Goal: Task Accomplishment & Management: Manage account settings

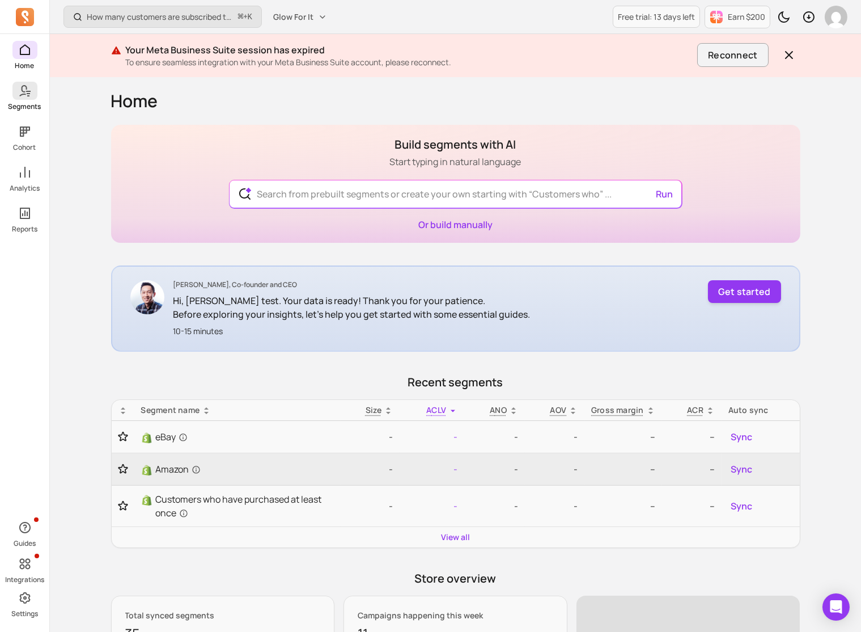
click at [24, 100] on link "Segments" at bounding box center [24, 96] width 49 height 29
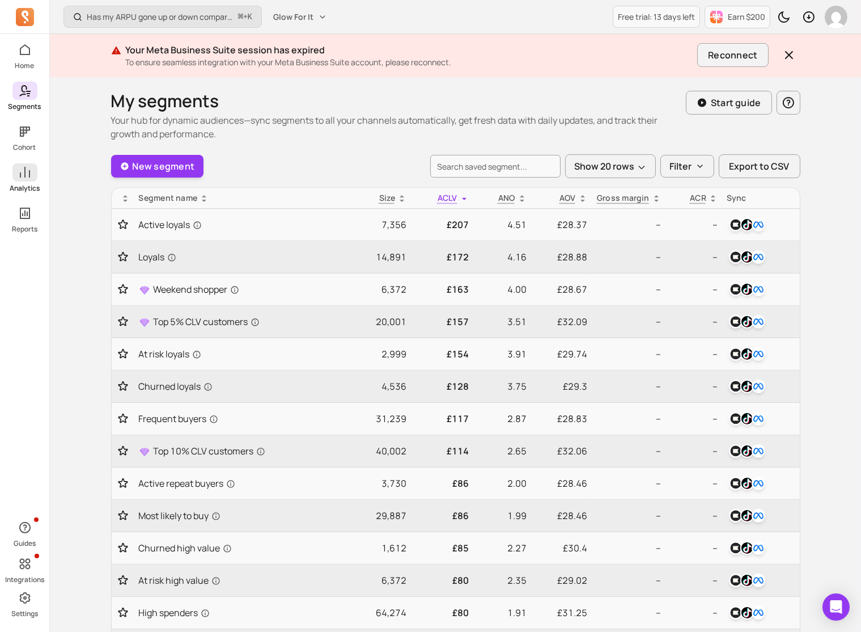
click at [22, 175] on icon at bounding box center [25, 173] width 14 height 14
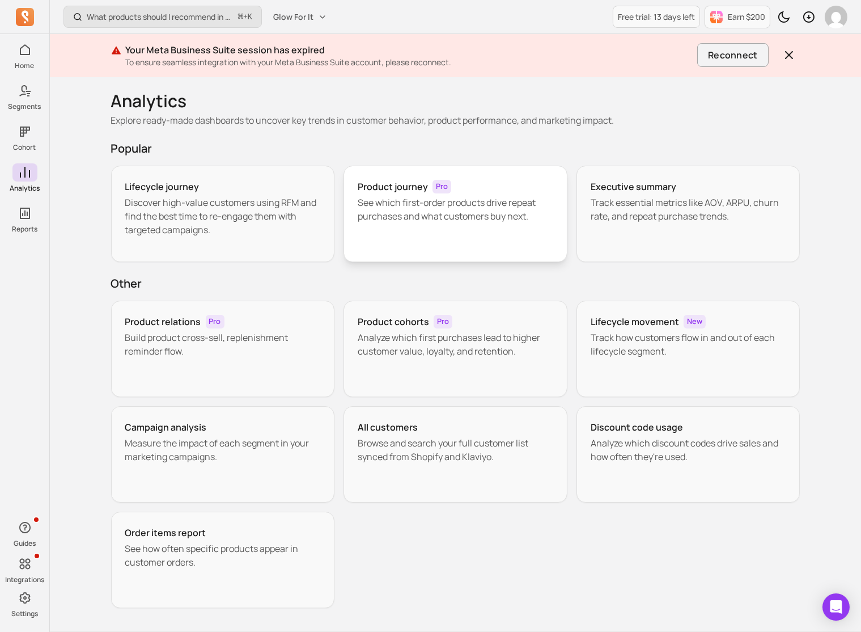
click at [437, 233] on div "Product journey Pro See which first-order products drive repeat purchases and w…" at bounding box center [456, 214] width 224 height 96
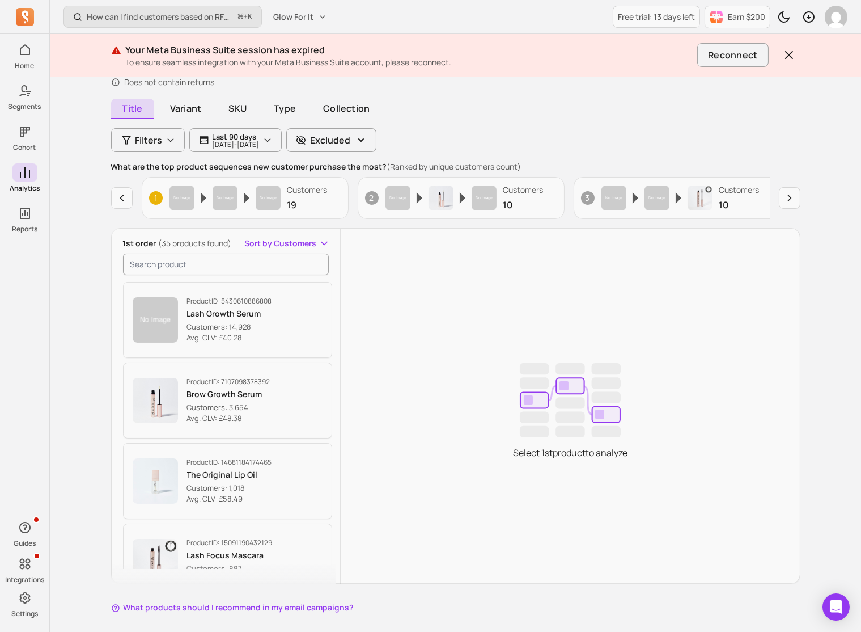
scroll to position [85, 0]
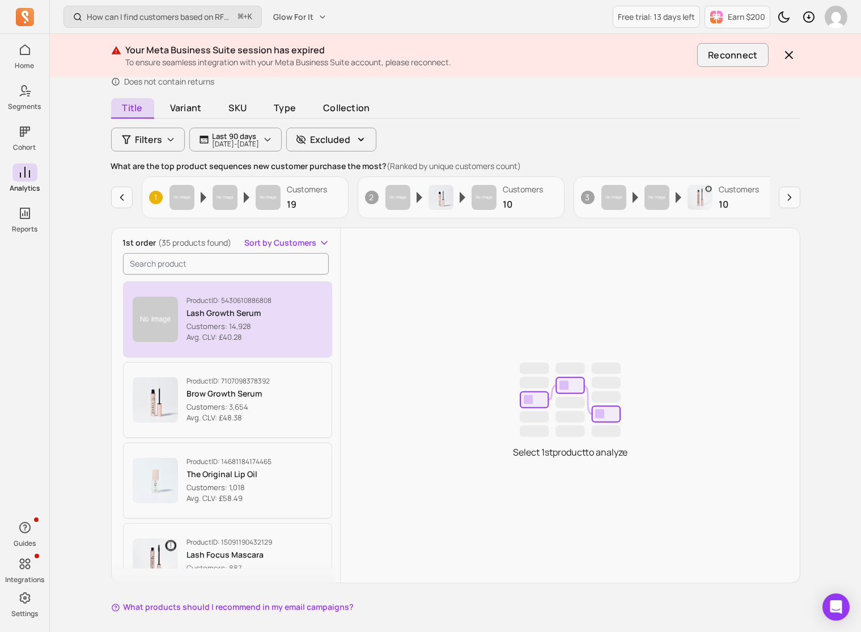
click at [268, 337] on p "Avg. CLV: £40.28" at bounding box center [229, 337] width 85 height 11
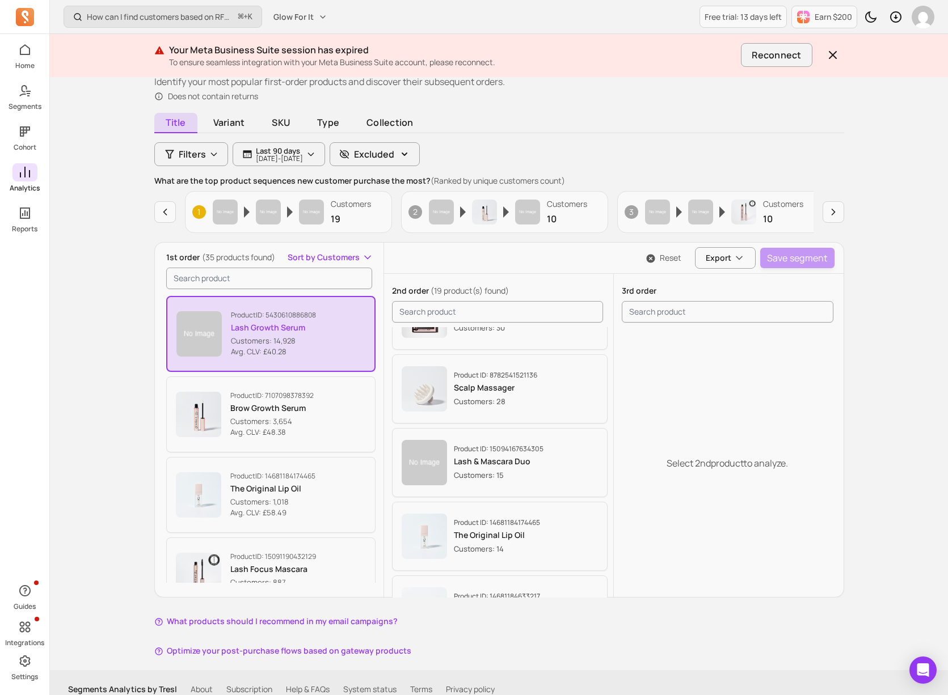
scroll to position [84, 0]
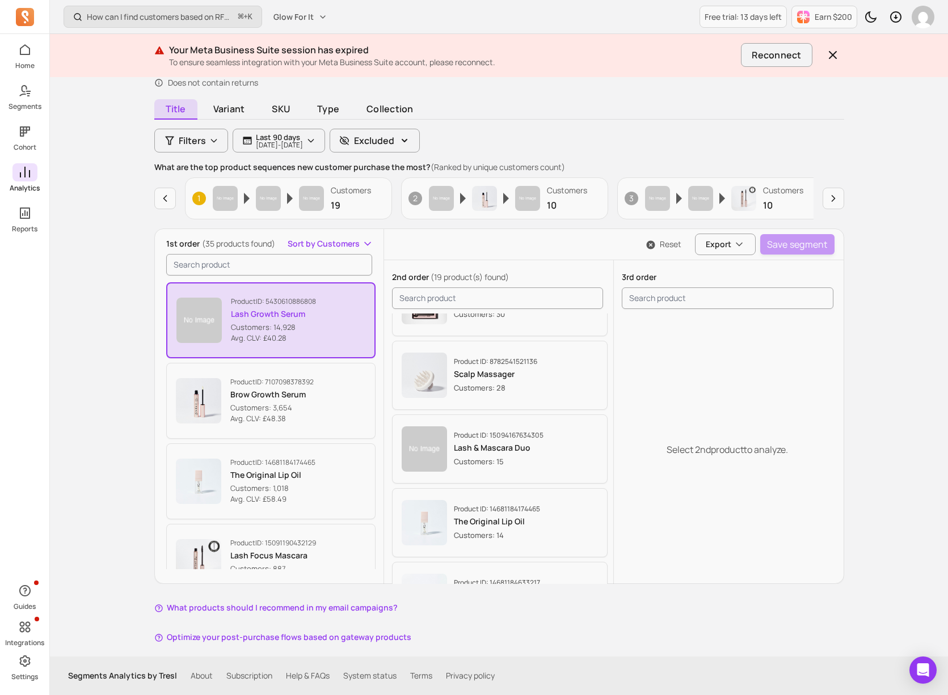
click at [11, 177] on link "Analytics" at bounding box center [24, 177] width 49 height 29
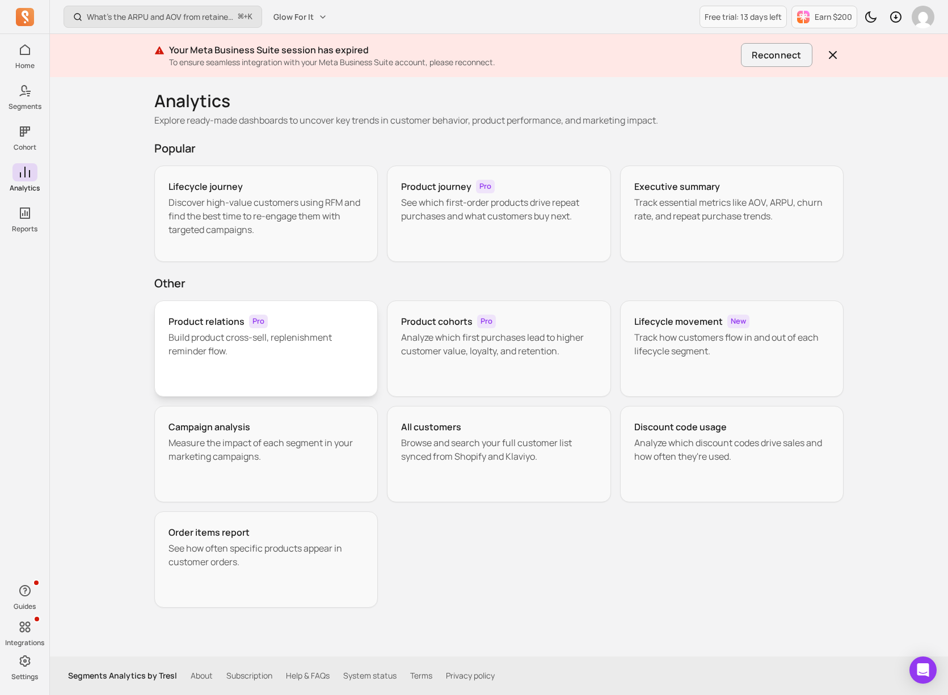
click at [279, 337] on p "Build product cross-sell, replenishment reminder flow." at bounding box center [266, 344] width 196 height 27
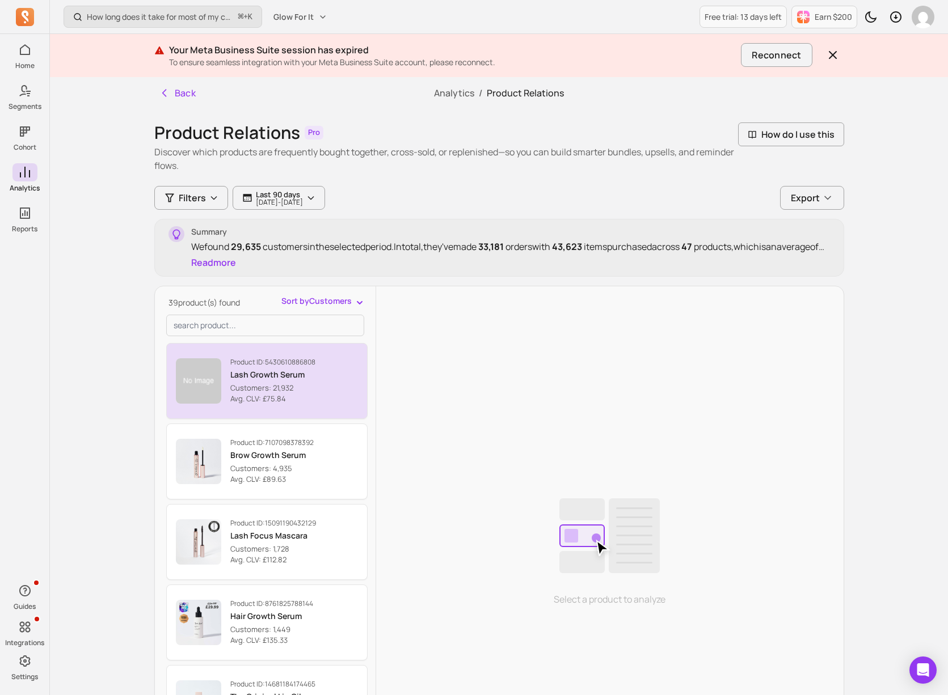
click at [328, 384] on button "Product ID: 5430610886808 Lash Growth Serum Customers: 21,932 Avg. CLV: £75.84" at bounding box center [266, 381] width 201 height 76
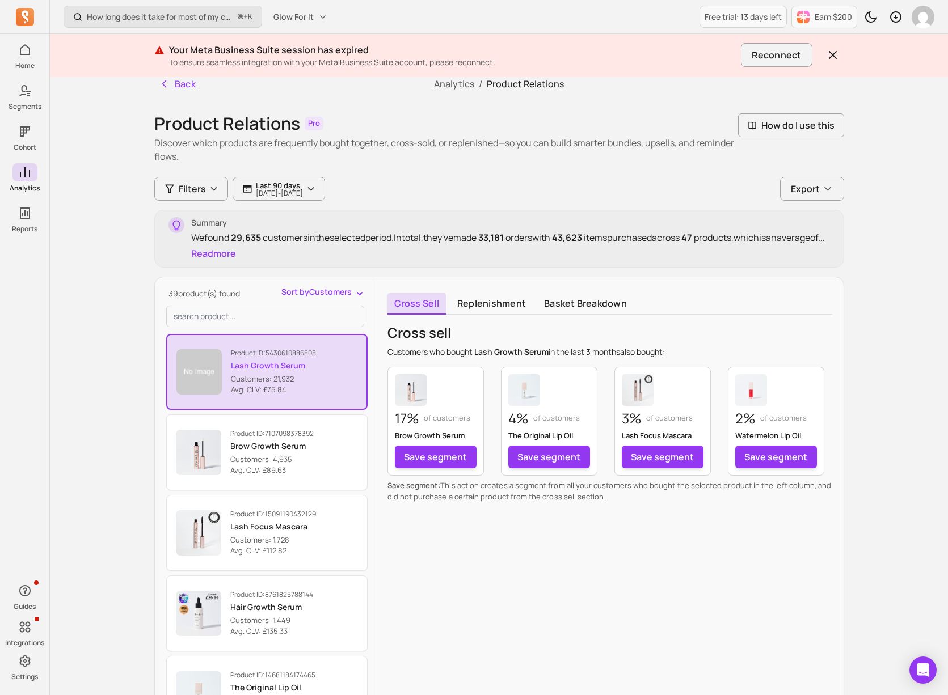
scroll to position [168, 0]
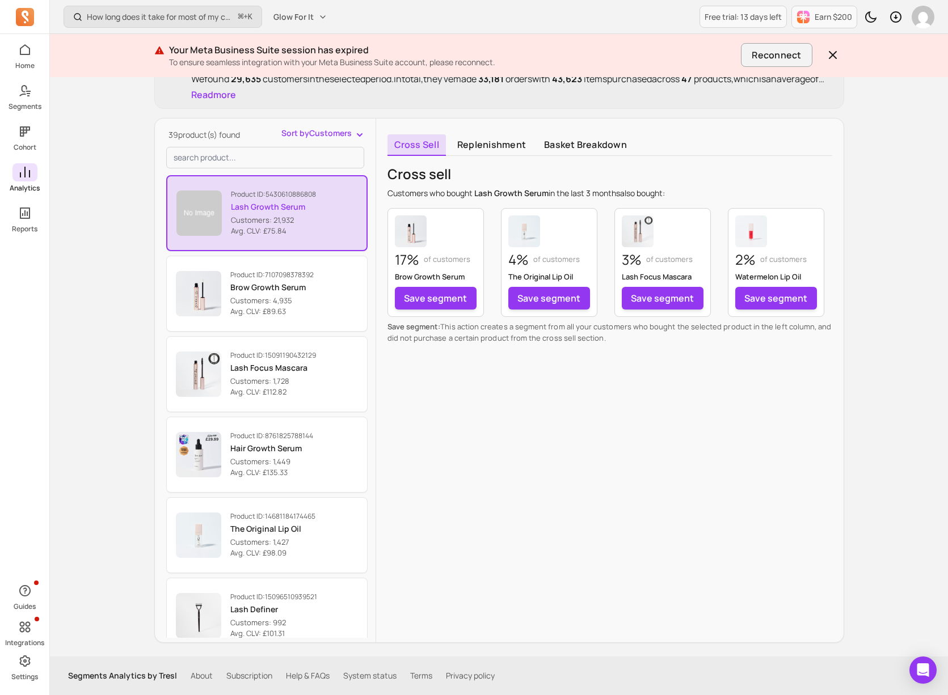
click at [13, 169] on span at bounding box center [24, 172] width 25 height 18
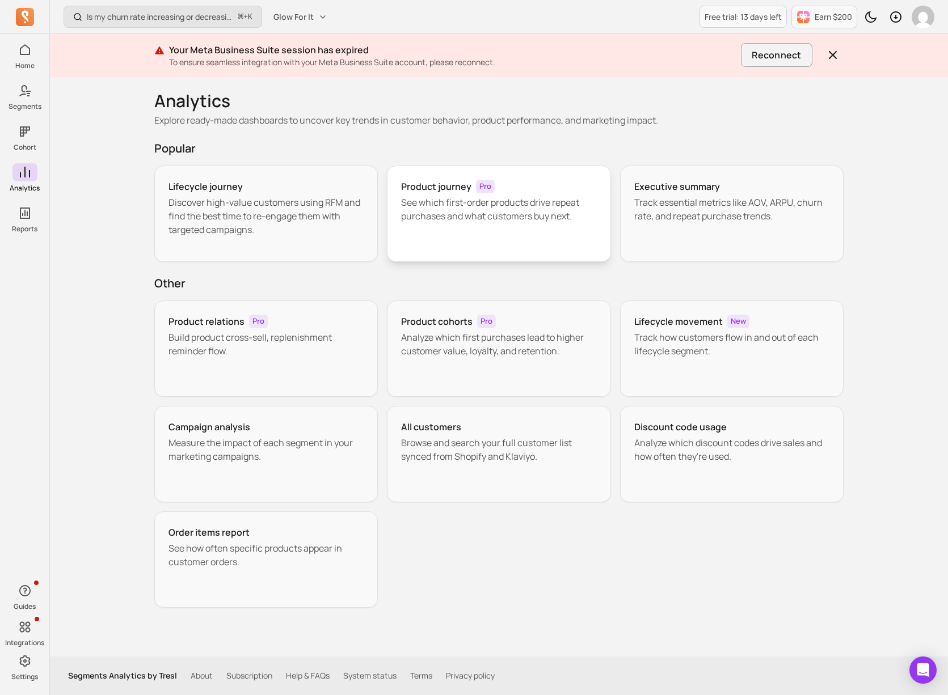
click at [496, 200] on p "See which first-order products drive repeat purchases and what customers buy ne…" at bounding box center [499, 209] width 196 height 27
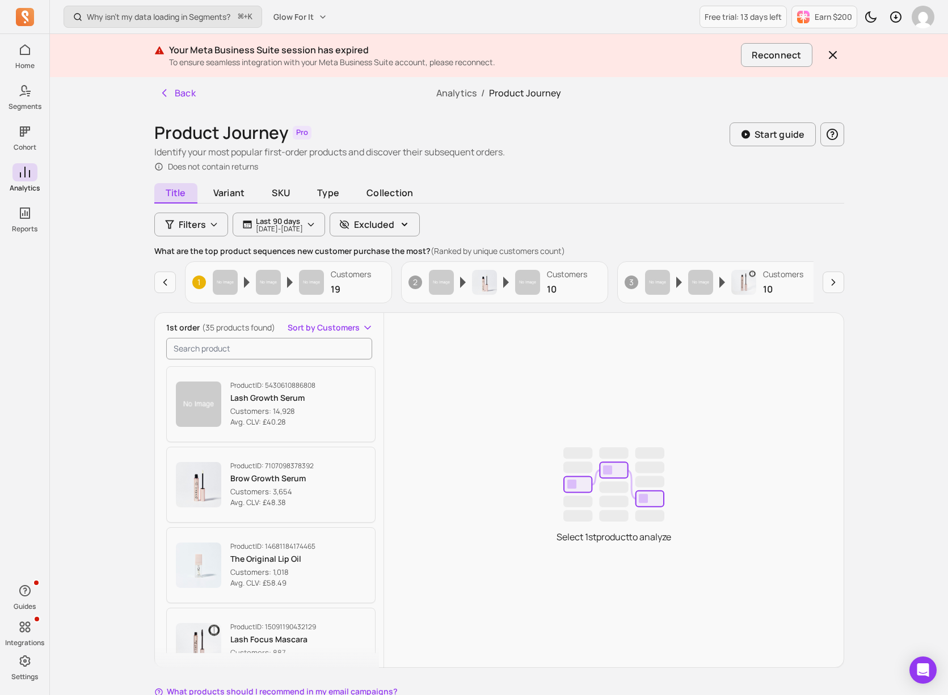
click at [861, 22] on div at bounding box center [922, 17] width 23 height 23
click at [861, 21] on img "button" at bounding box center [922, 17] width 23 height 23
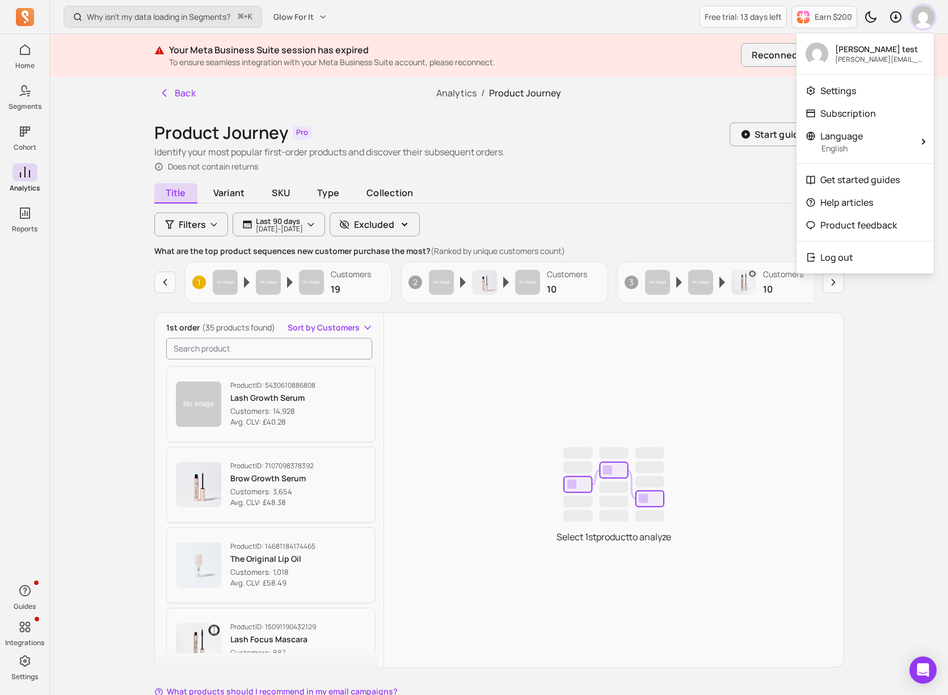
click at [861, 21] on img "button" at bounding box center [922, 17] width 23 height 23
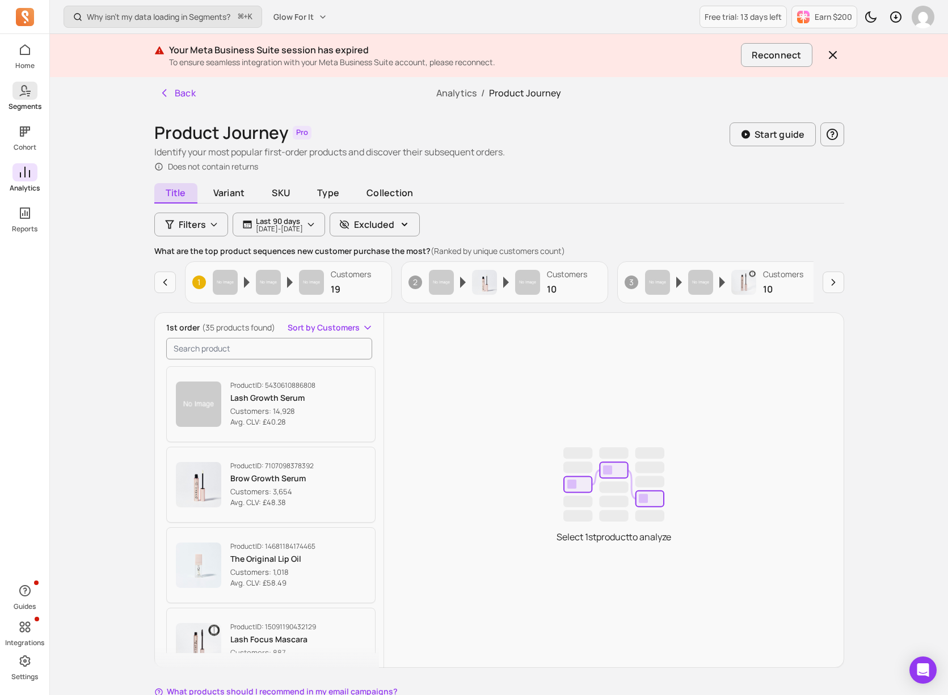
click at [34, 92] on span at bounding box center [24, 91] width 25 height 18
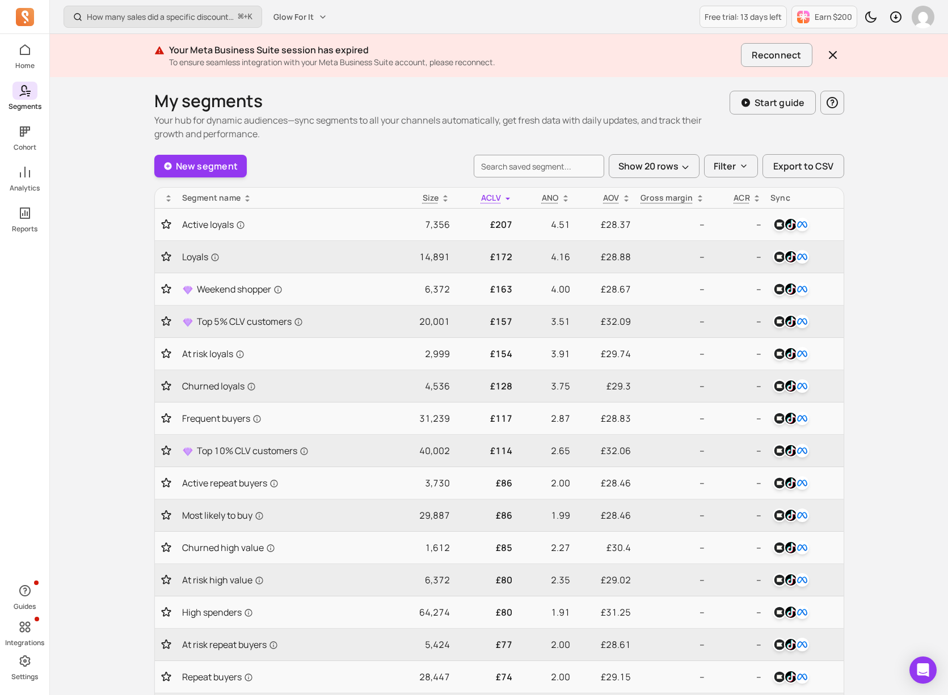
click at [17, 95] on span at bounding box center [24, 91] width 25 height 18
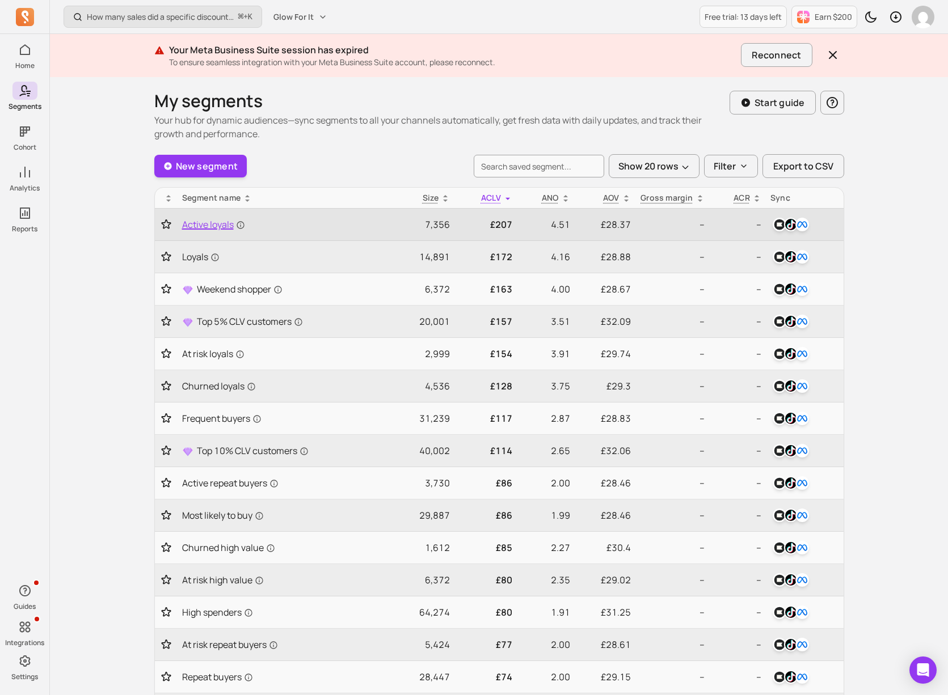
click at [198, 226] on span "Active loyals" at bounding box center [213, 225] width 63 height 14
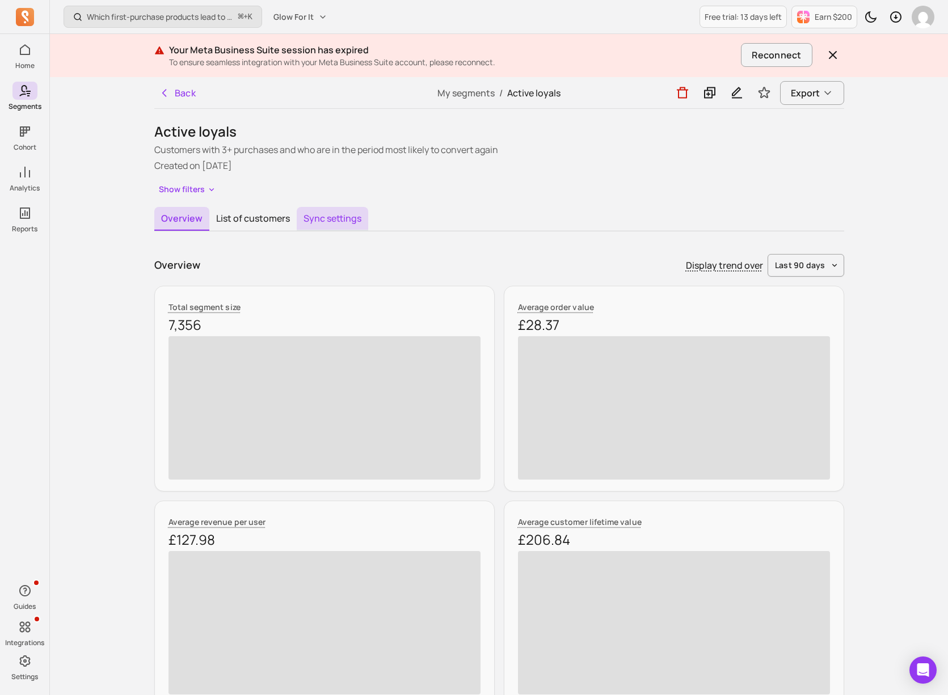
click at [340, 212] on button "Sync settings" at bounding box center [332, 219] width 71 height 24
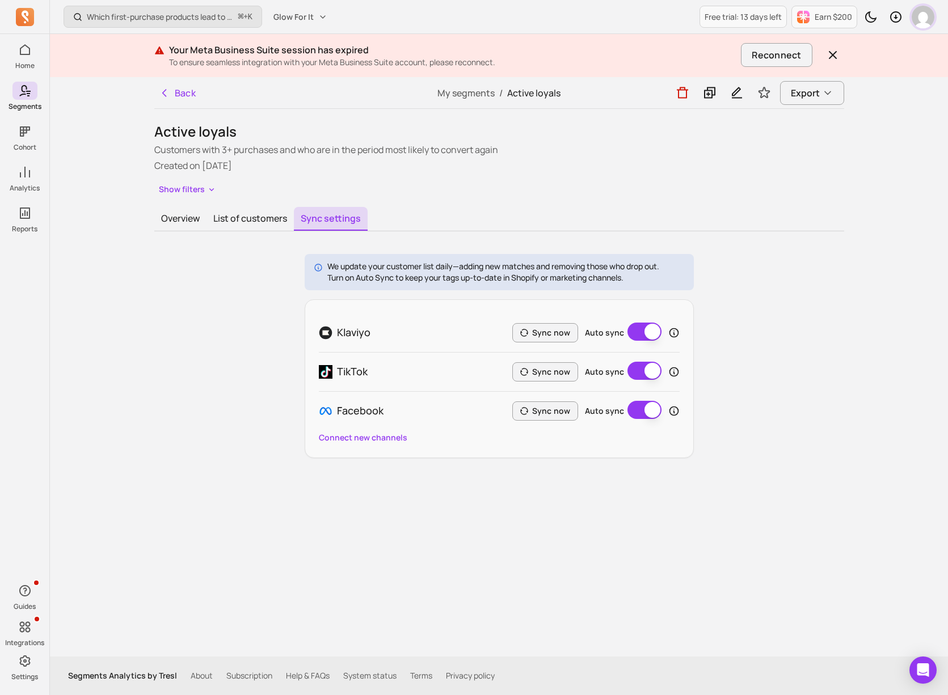
click at [861, 20] on img "button" at bounding box center [922, 17] width 23 height 23
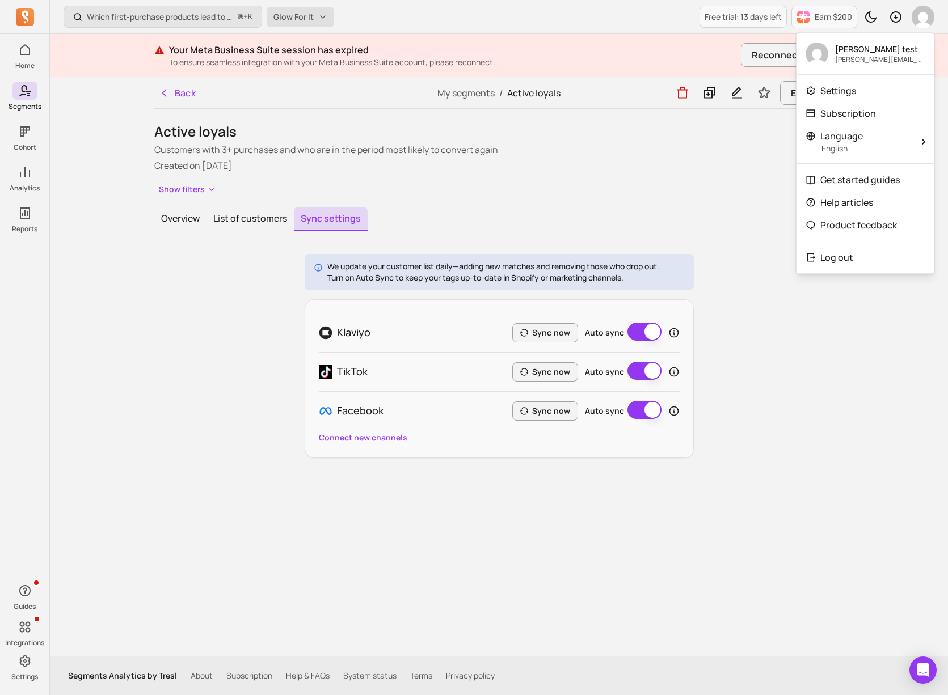
click at [314, 14] on button "Glow For It" at bounding box center [300, 17] width 67 height 20
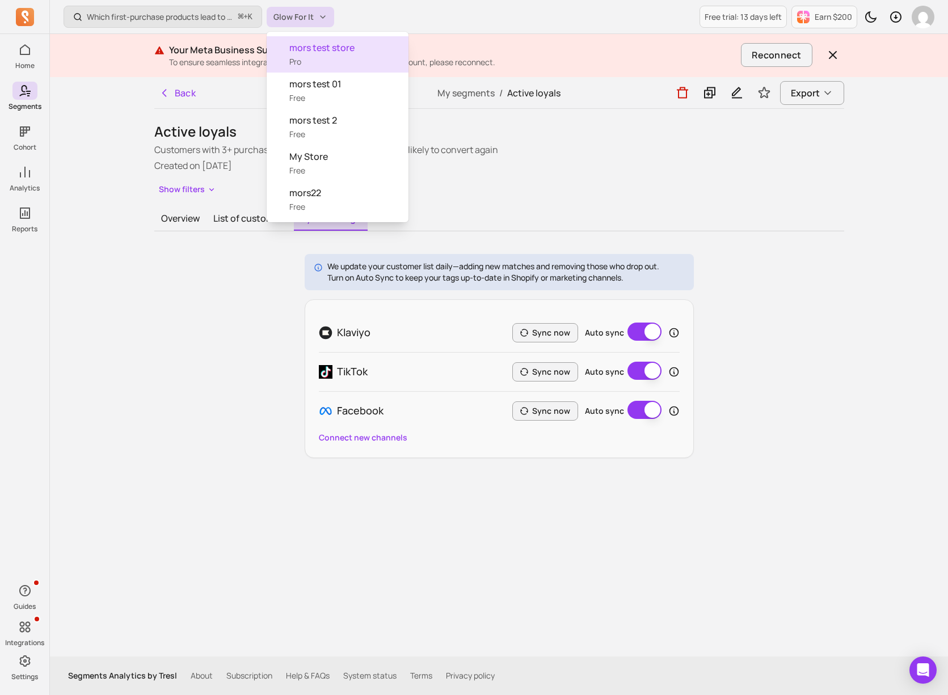
click at [332, 48] on span "mors test store" at bounding box center [344, 48] width 110 height 14
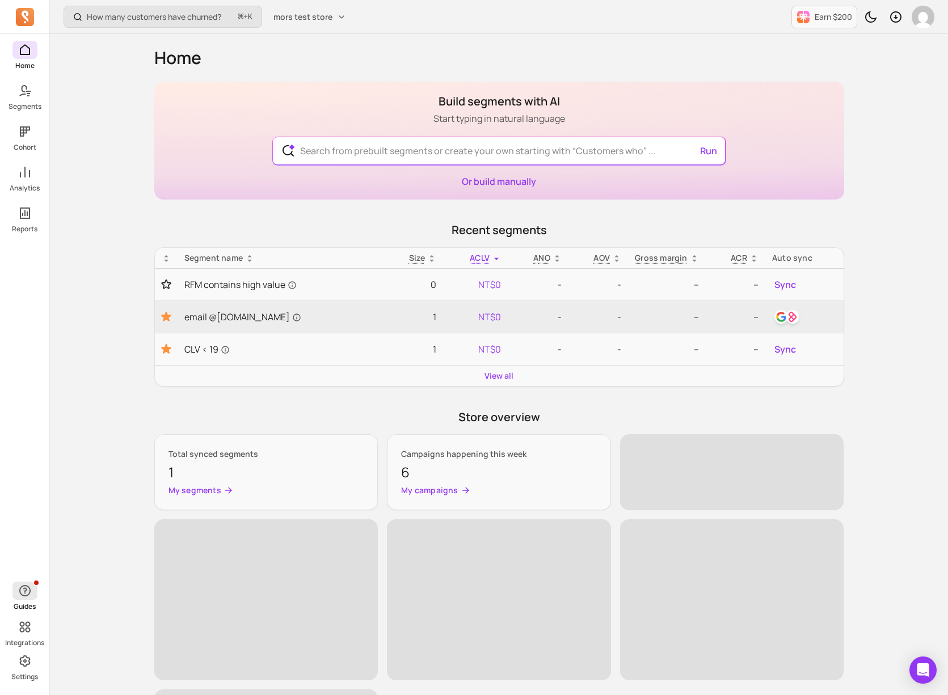
click at [31, 599] on span "button" at bounding box center [24, 591] width 25 height 18
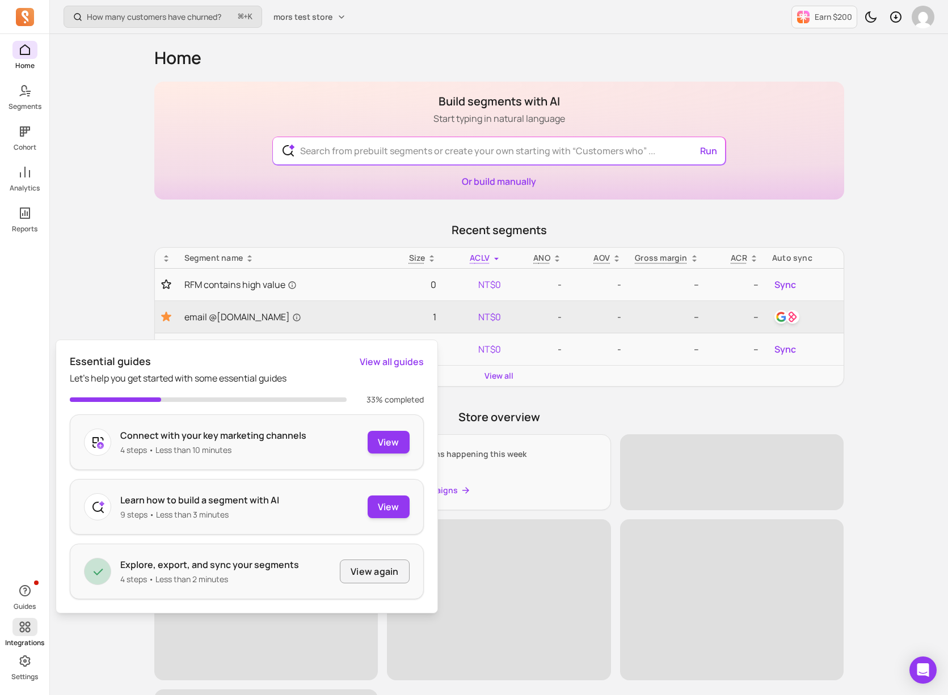
click at [32, 631] on p "Integrations" at bounding box center [24, 642] width 39 height 9
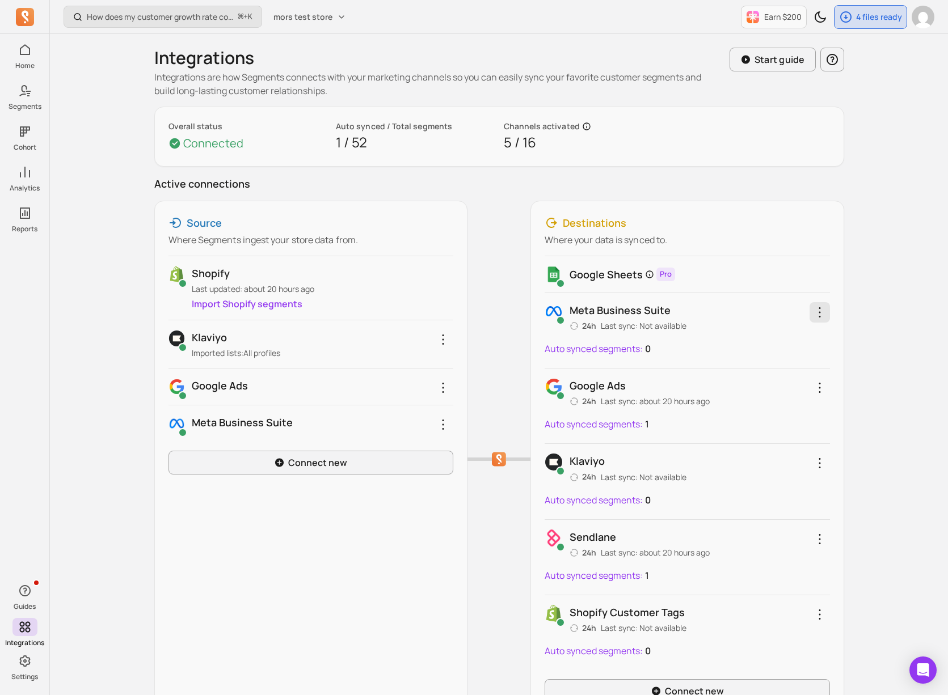
click at [818, 314] on icon "button" at bounding box center [820, 313] width 14 height 14
click at [768, 392] on span "Remove integration" at bounding box center [773, 389] width 84 height 11
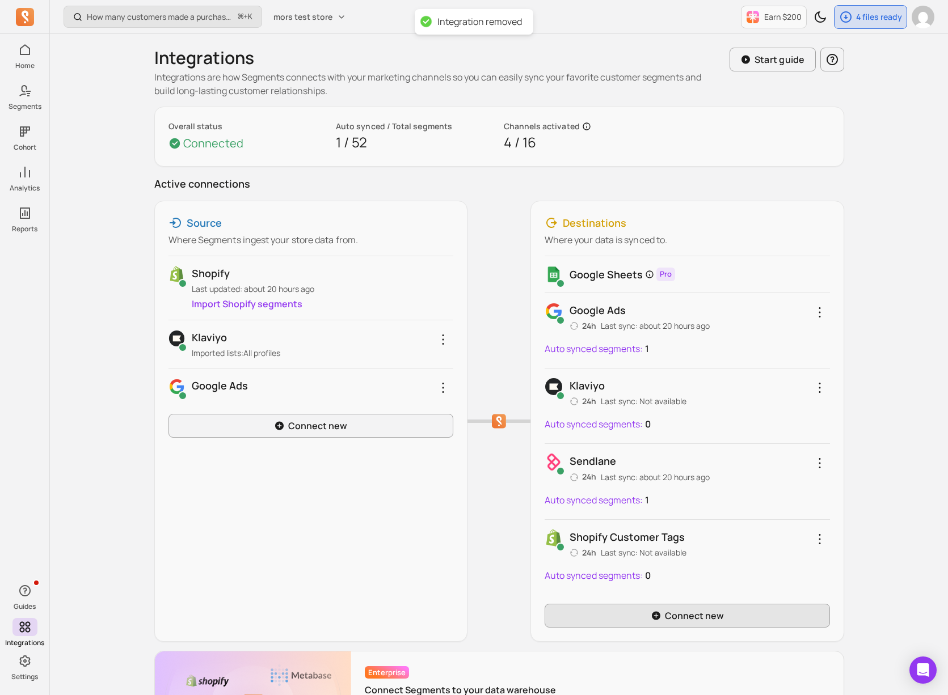
click at [692, 618] on link "Connect new" at bounding box center [686, 616] width 285 height 24
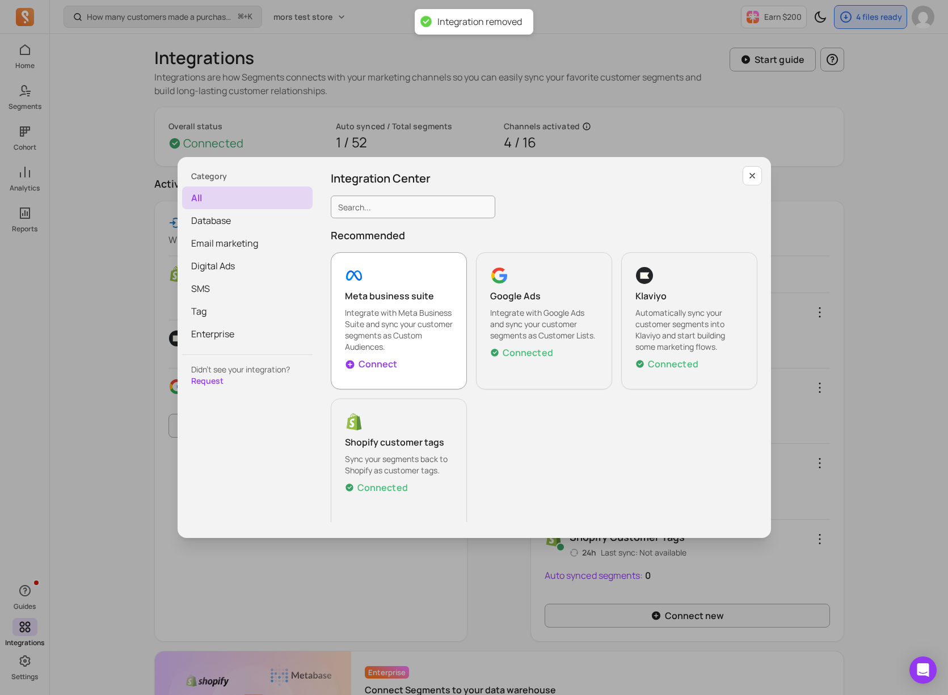
click at [374, 321] on p "Integrate with Meta Business Suite and sync your customer segments as Custom Au…" at bounding box center [399, 329] width 108 height 45
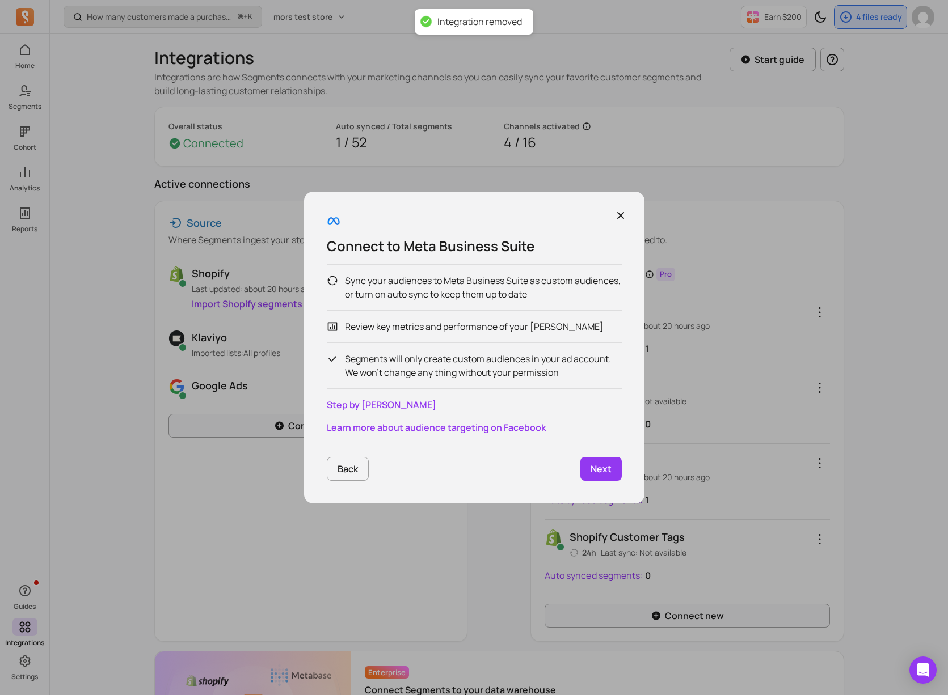
click at [587, 461] on link "Next" at bounding box center [600, 469] width 41 height 24
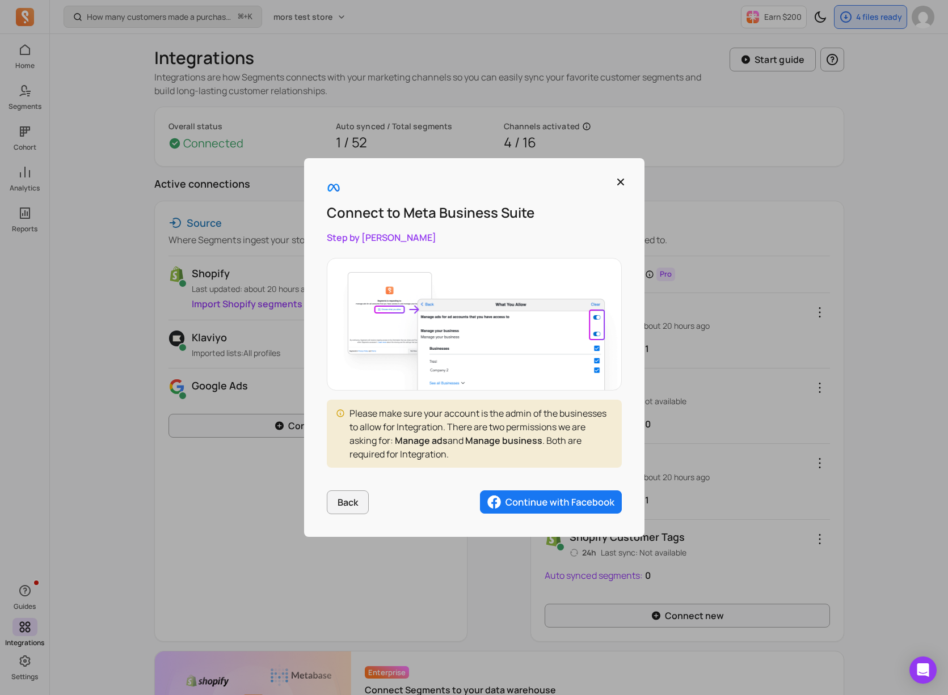
click at [561, 488] on div "Connect to Meta Business Suite Step by [PERSON_NAME] Please make sure your acco…" at bounding box center [474, 347] width 340 height 378
click at [571, 499] on img "button" at bounding box center [551, 502] width 142 height 24
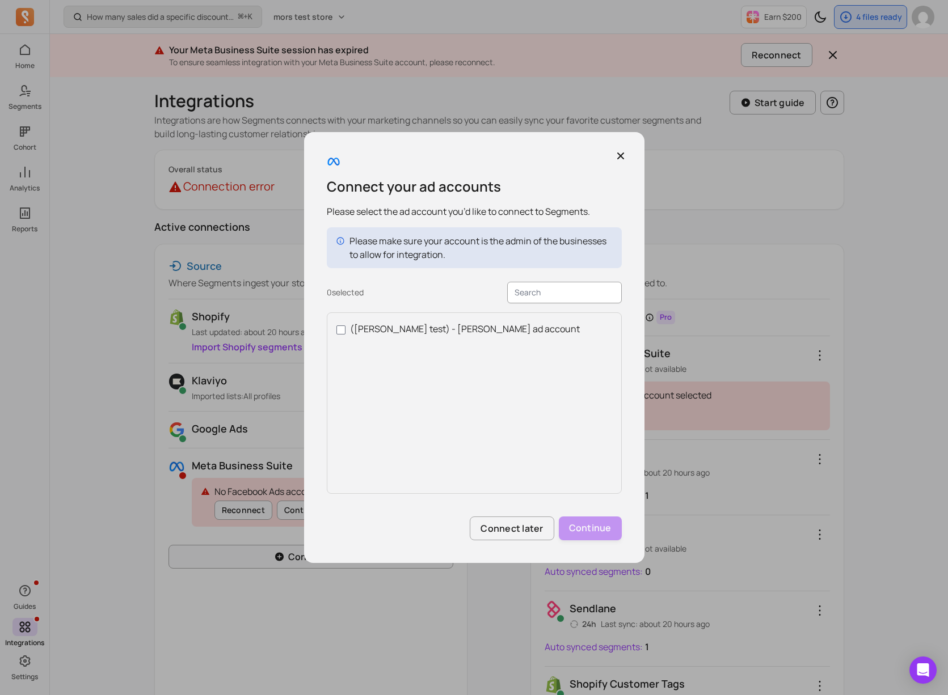
click at [401, 332] on label "([PERSON_NAME] test) - [PERSON_NAME] ad account" at bounding box center [474, 329] width 276 height 14
click at [345, 332] on input "([PERSON_NAME] test) - [PERSON_NAME] ad account" at bounding box center [340, 329] width 9 height 9
checkbox input "true"
click at [608, 531] on button "Continue" at bounding box center [590, 529] width 63 height 24
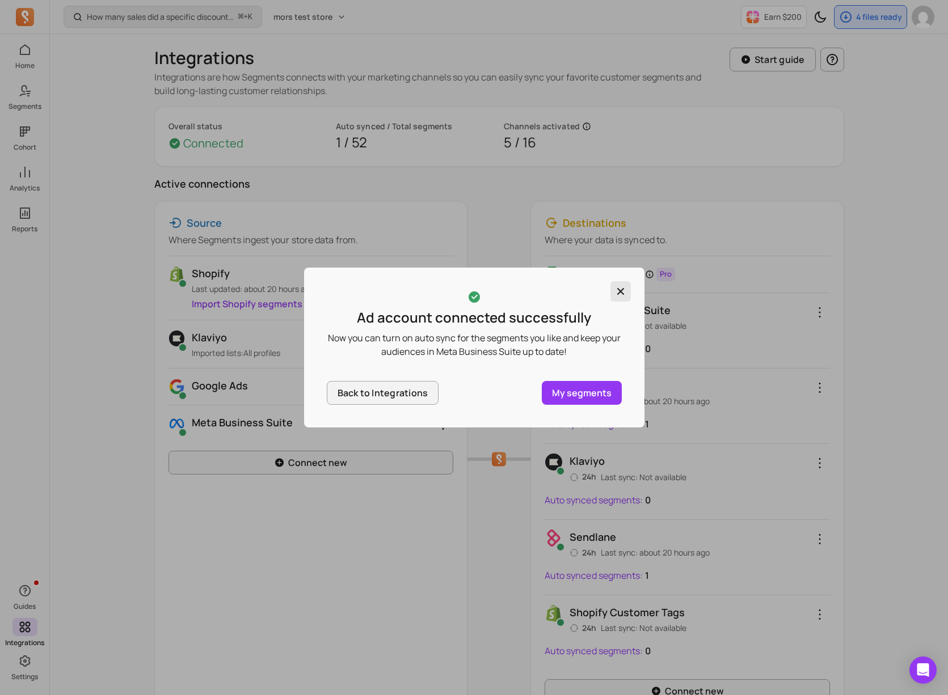
click at [623, 297] on button "button" at bounding box center [620, 291] width 20 height 20
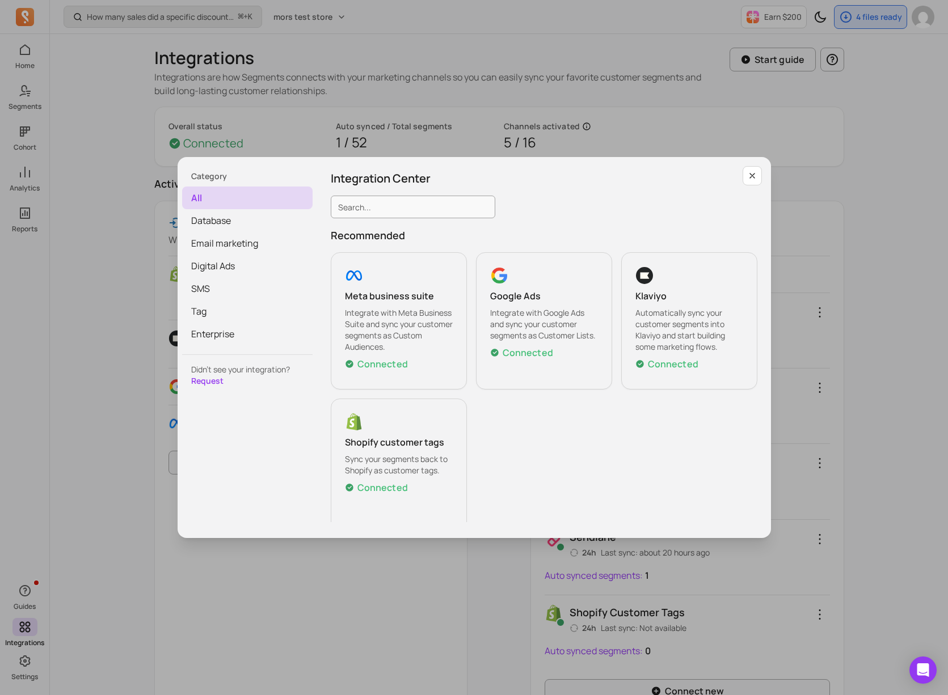
click at [761, 176] on div "Integration Center Recommended Meta business suite Integrate with Meta Business…" at bounding box center [544, 346] width 454 height 379
click at [758, 174] on button "button" at bounding box center [751, 175] width 19 height 19
